Goal: Use online tool/utility: Utilize a website feature to perform a specific function

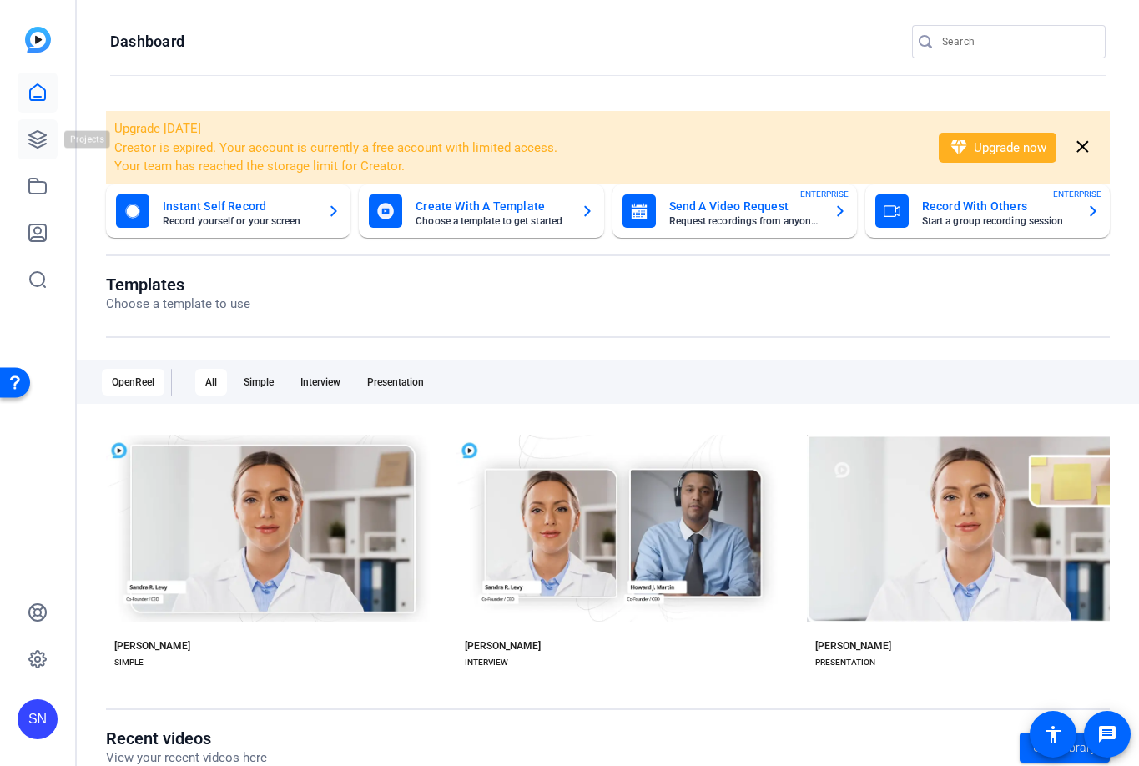
click at [36, 142] on icon at bounding box center [37, 139] width 17 height 17
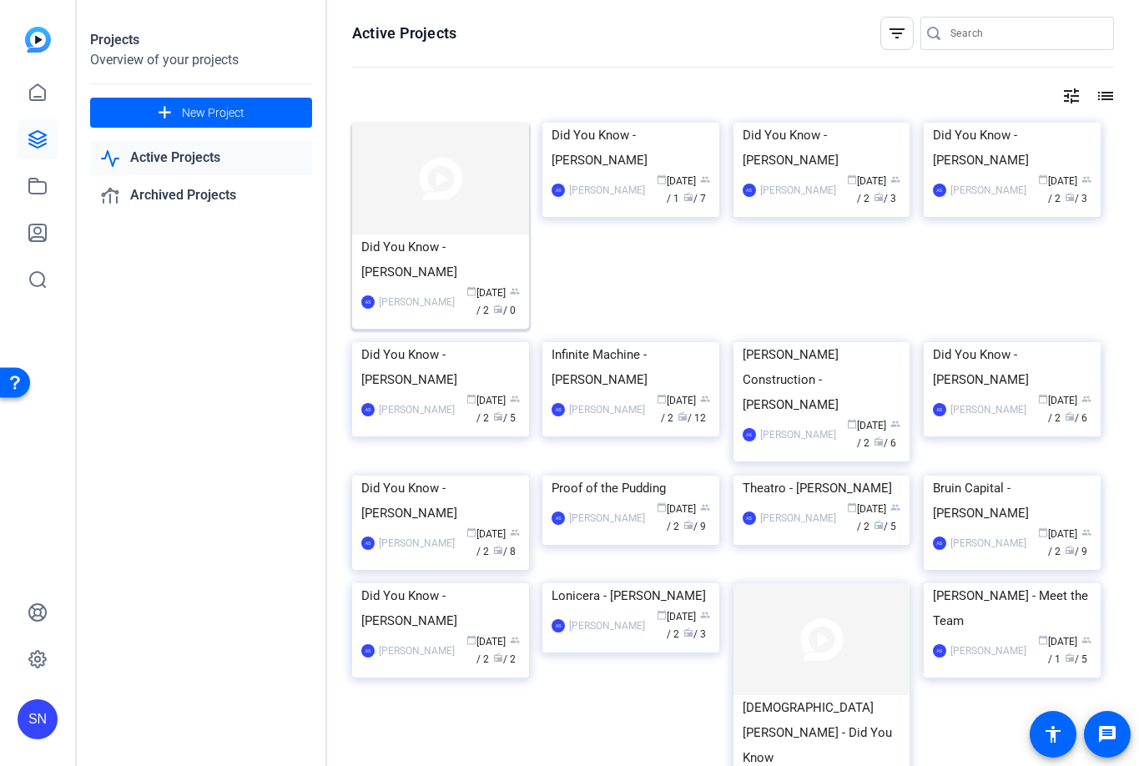
click at [441, 187] on img at bounding box center [440, 179] width 177 height 112
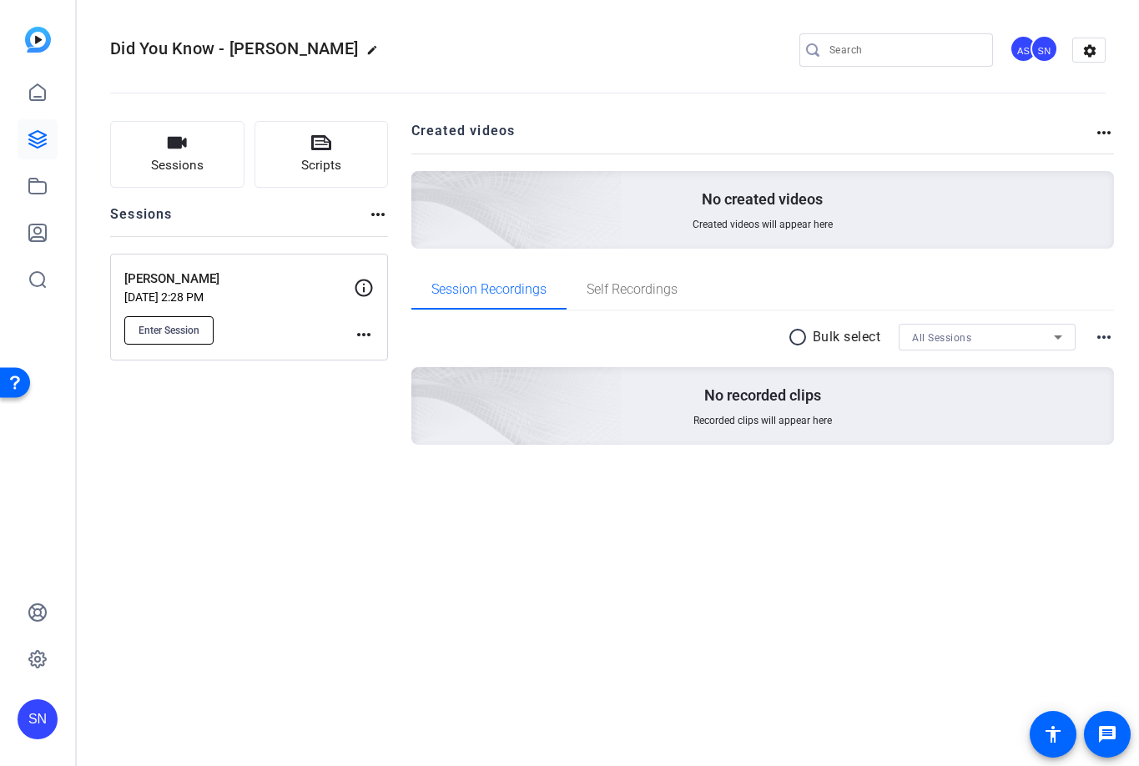
click at [177, 333] on span "Enter Session" at bounding box center [169, 330] width 61 height 13
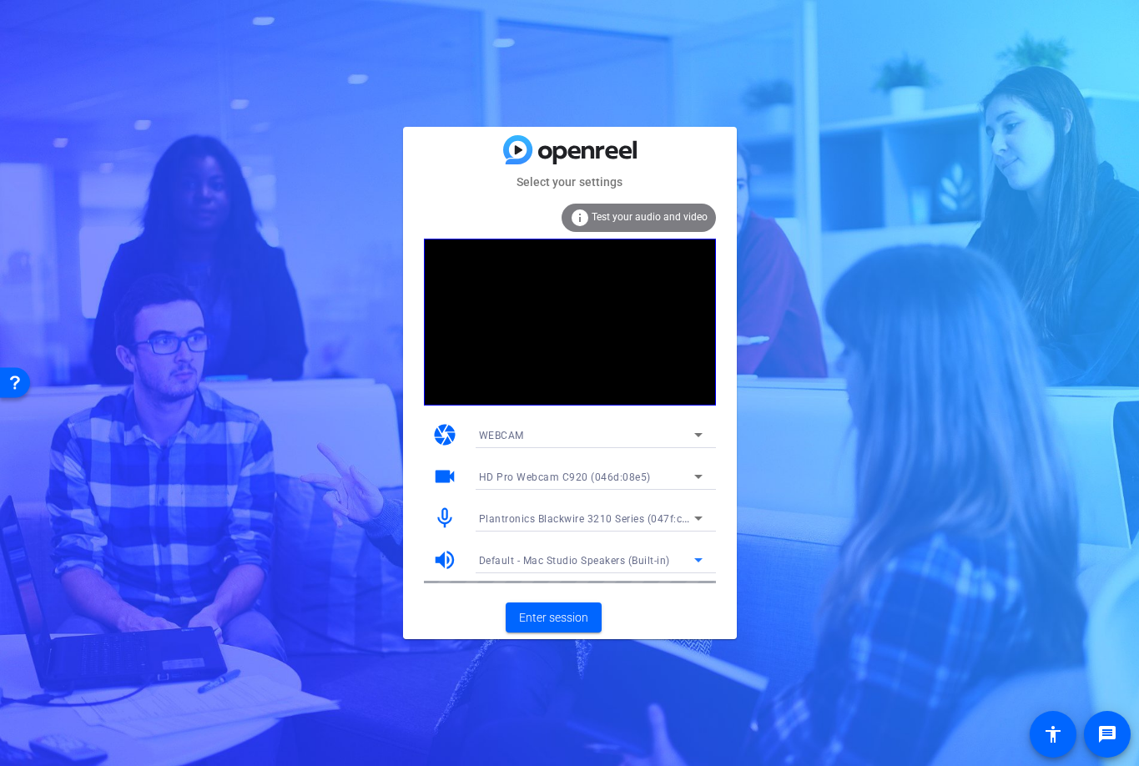
click at [692, 561] on icon at bounding box center [698, 560] width 20 height 20
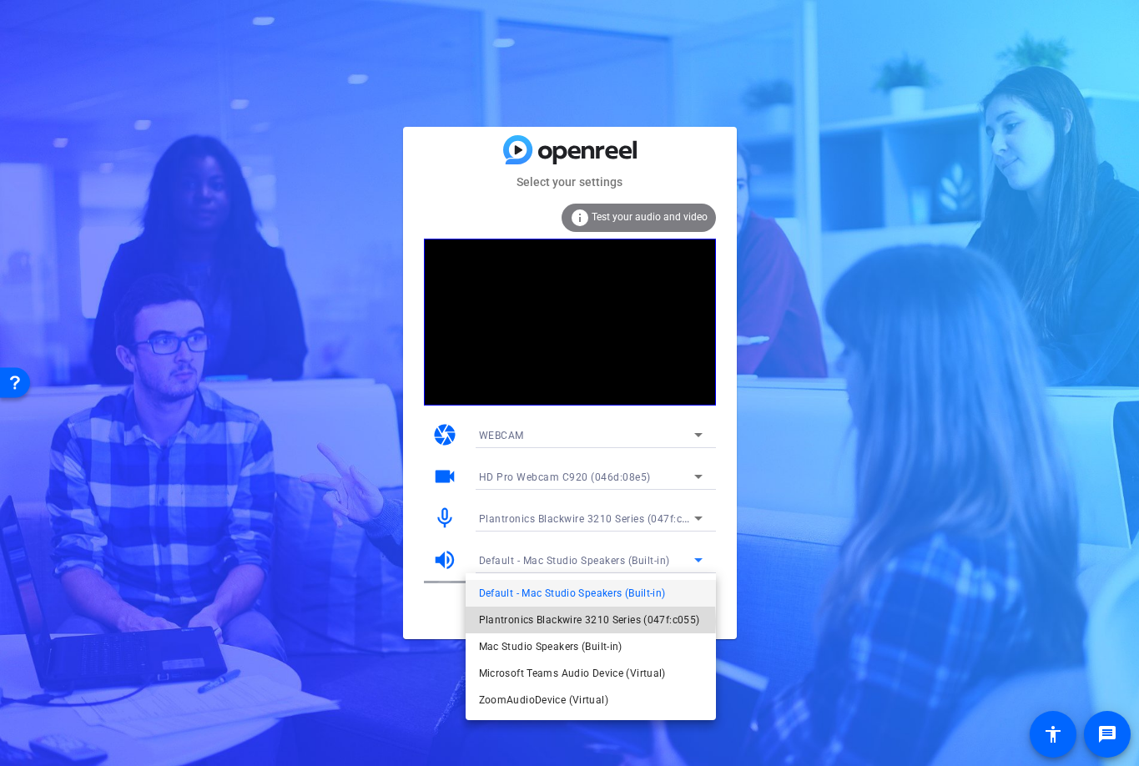
click at [569, 622] on span "Plantronics Blackwire 3210 Series (047f:c055)" at bounding box center [589, 620] width 221 height 20
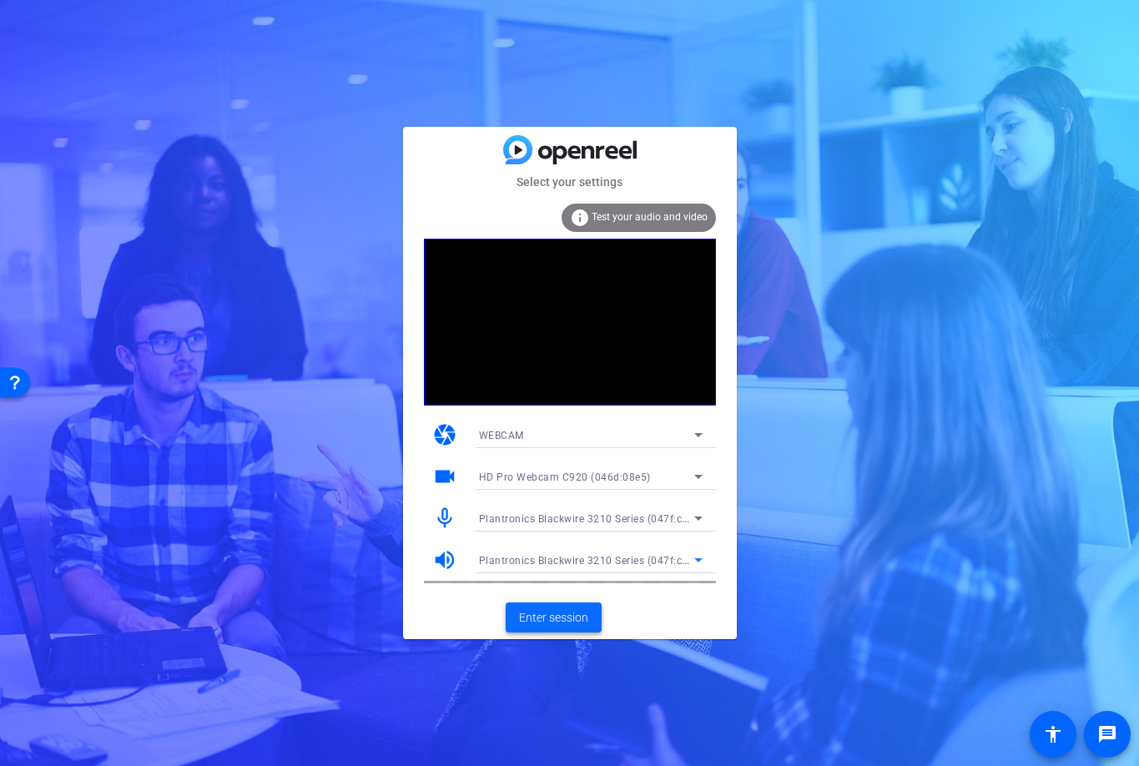
click at [552, 616] on span "Enter session" at bounding box center [553, 618] width 69 height 18
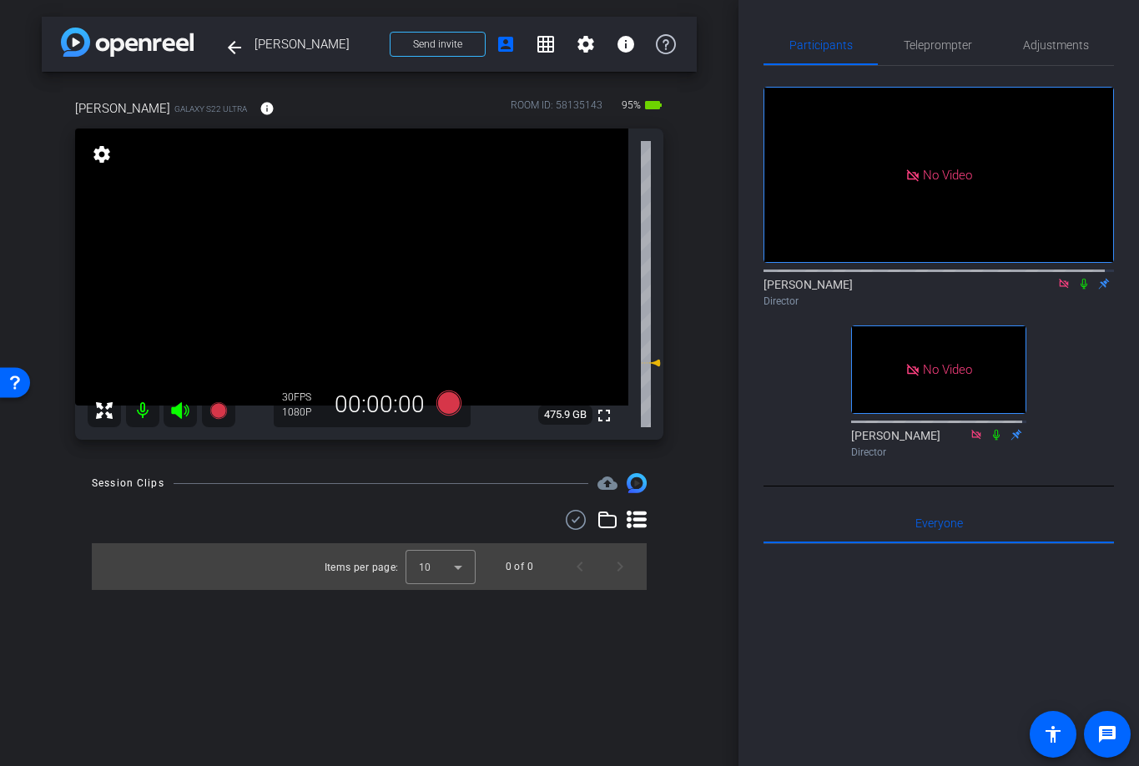
type input "[PERSON_NAME]"
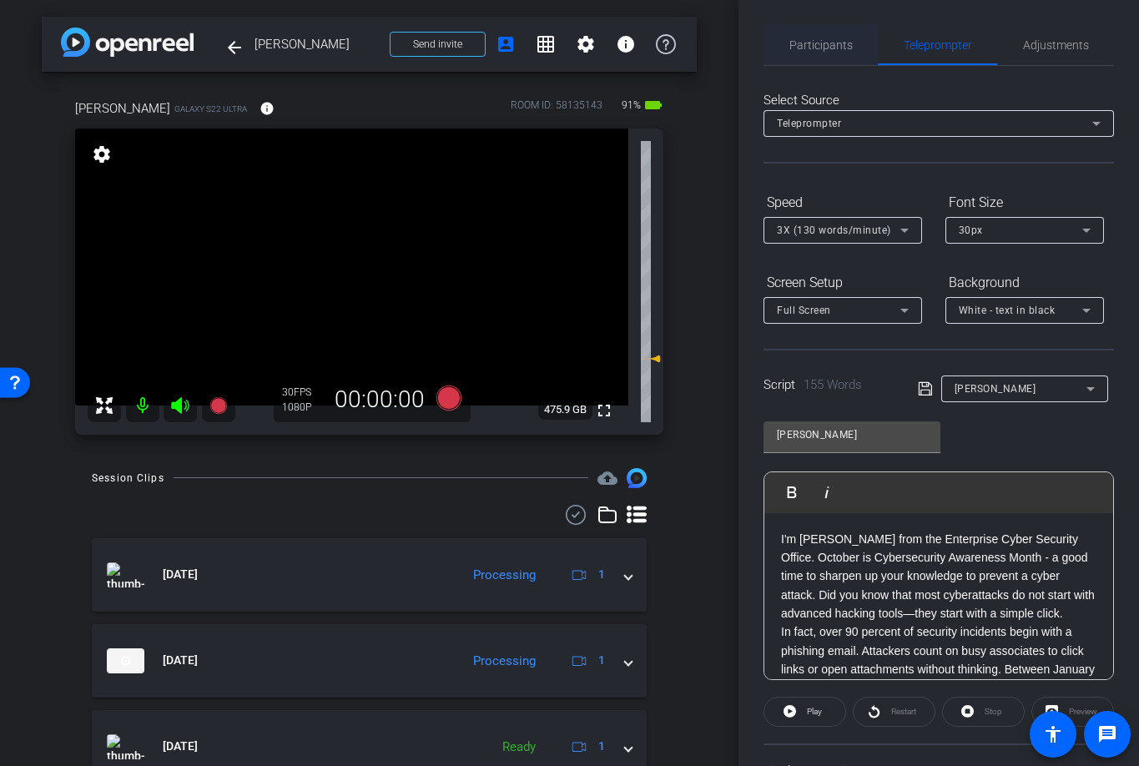
click at [817, 47] on span "Participants" at bounding box center [820, 45] width 63 height 12
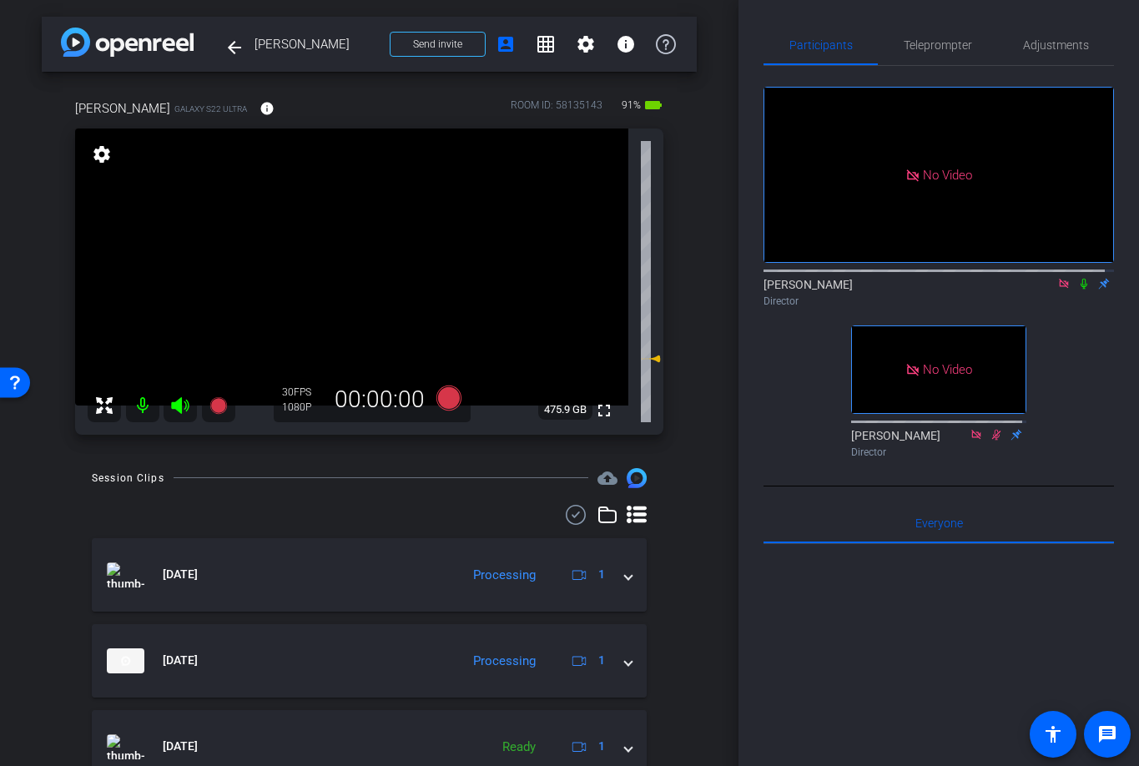
click at [1077, 278] on icon at bounding box center [1083, 284] width 13 height 12
